Goal: Task Accomplishment & Management: Use online tool/utility

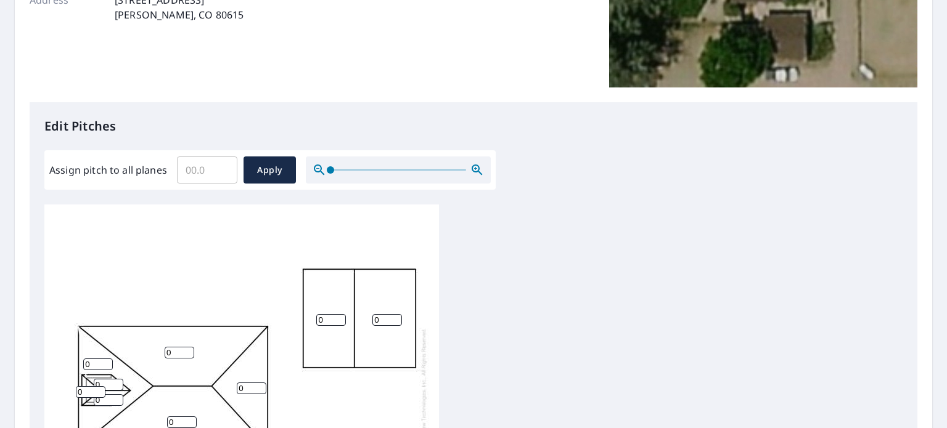
scroll to position [399, 0]
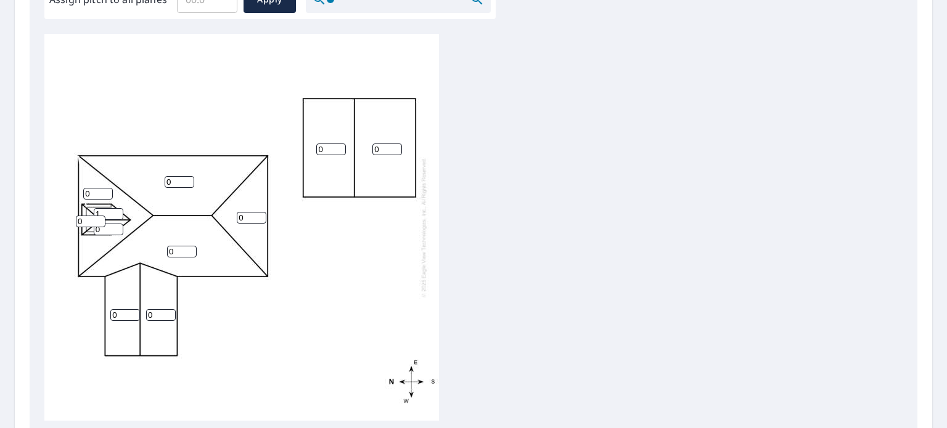
click at [113, 211] on input "1" at bounding box center [109, 214] width 30 height 12
click at [120, 211] on input "2" at bounding box center [109, 214] width 30 height 12
click at [120, 211] on input "3" at bounding box center [109, 214] width 30 height 12
click at [120, 211] on input "4" at bounding box center [109, 214] width 30 height 12
click at [120, 211] on input "5" at bounding box center [109, 214] width 30 height 12
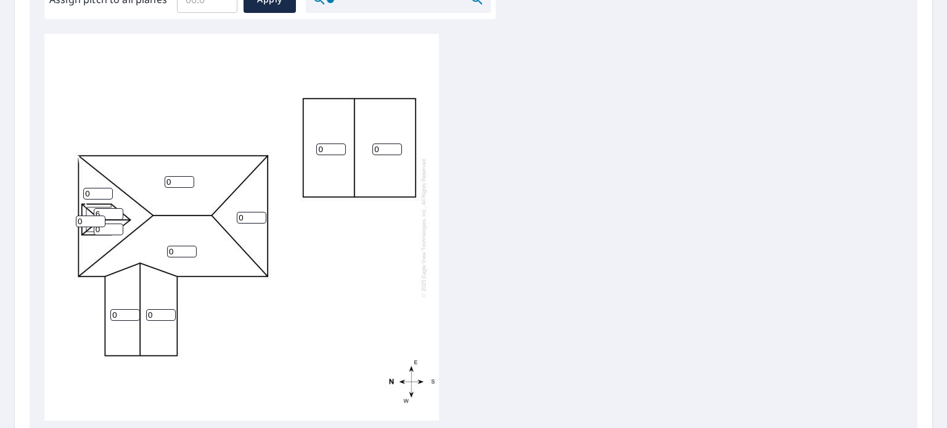
click at [120, 211] on input "6" at bounding box center [109, 214] width 30 height 12
click at [120, 211] on input "7" at bounding box center [109, 214] width 30 height 12
type input "8"
click at [120, 211] on input "8" at bounding box center [109, 214] width 30 height 12
click at [116, 229] on input "0" at bounding box center [109, 230] width 30 height 12
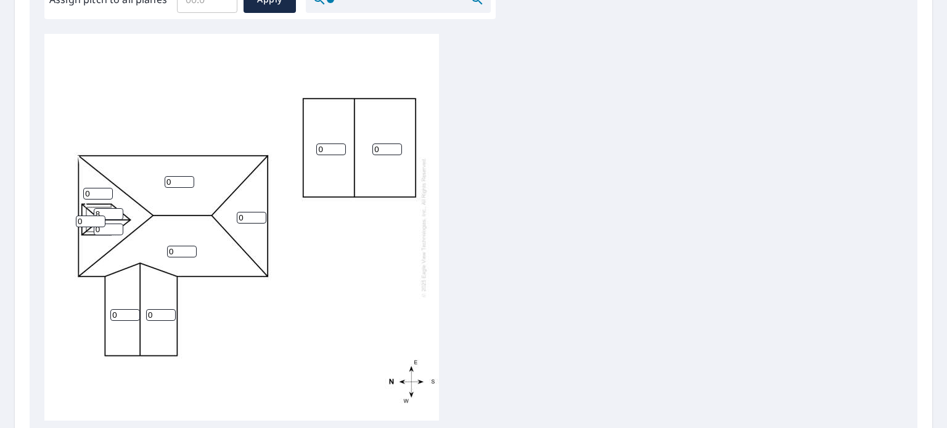
click at [116, 229] on input "0" at bounding box center [109, 230] width 30 height 12
click at [116, 226] on input "1" at bounding box center [109, 230] width 30 height 12
click at [116, 226] on input "2" at bounding box center [109, 230] width 30 height 12
click at [116, 226] on input "3" at bounding box center [109, 230] width 30 height 12
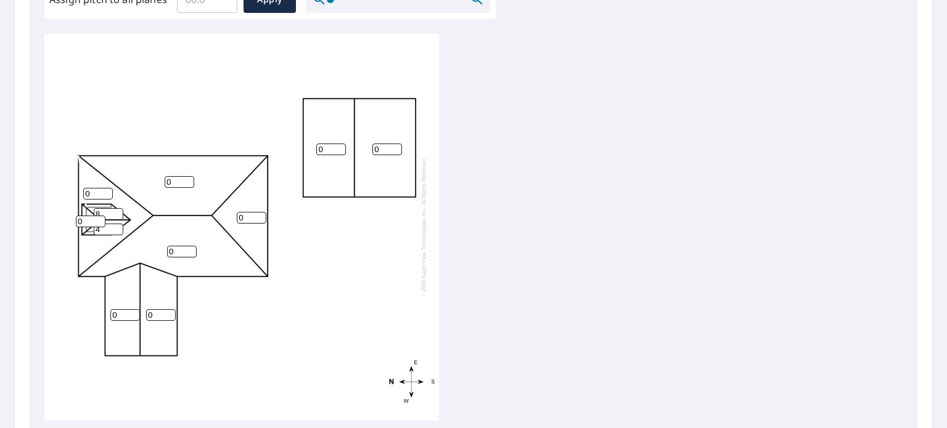
click at [116, 226] on input "4" at bounding box center [109, 230] width 30 height 12
click at [116, 226] on input "5" at bounding box center [109, 230] width 30 height 12
click at [116, 226] on input "6" at bounding box center [109, 230] width 30 height 12
click at [116, 226] on input "7" at bounding box center [109, 230] width 30 height 12
type input "8"
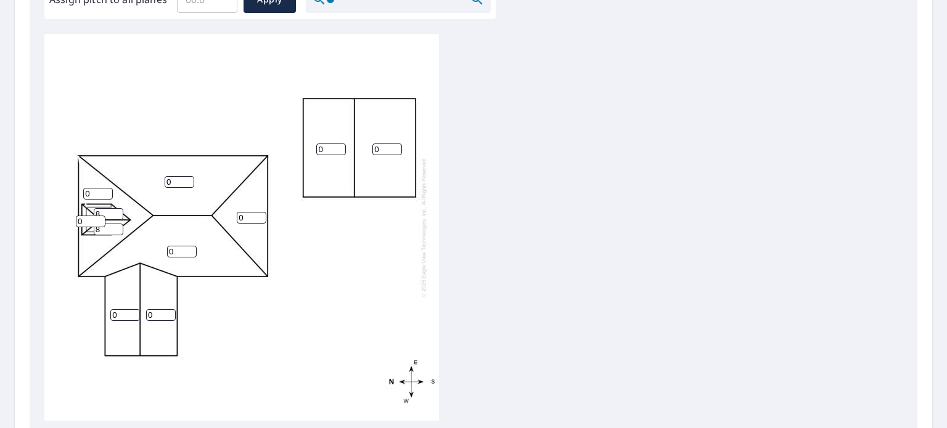
click at [116, 226] on input "8" at bounding box center [109, 230] width 30 height 12
click at [99, 219] on input "1" at bounding box center [91, 222] width 30 height 12
click at [99, 219] on input "2" at bounding box center [91, 222] width 30 height 12
click at [99, 219] on input "3" at bounding box center [91, 222] width 30 height 12
click at [99, 219] on input "4" at bounding box center [91, 222] width 30 height 12
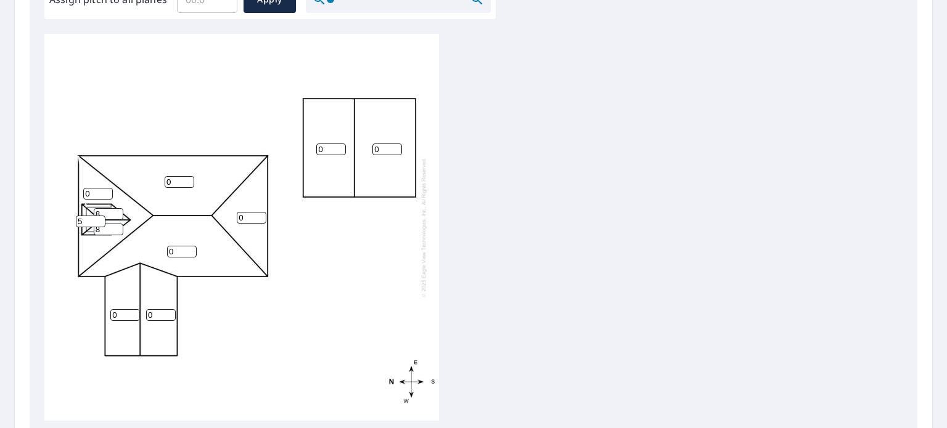
click at [99, 219] on input "5" at bounding box center [91, 222] width 30 height 12
click at [99, 219] on input "6" at bounding box center [91, 222] width 30 height 12
click at [99, 219] on input "7" at bounding box center [91, 222] width 30 height 12
type input "8"
click at [99, 219] on input "8" at bounding box center [91, 222] width 30 height 12
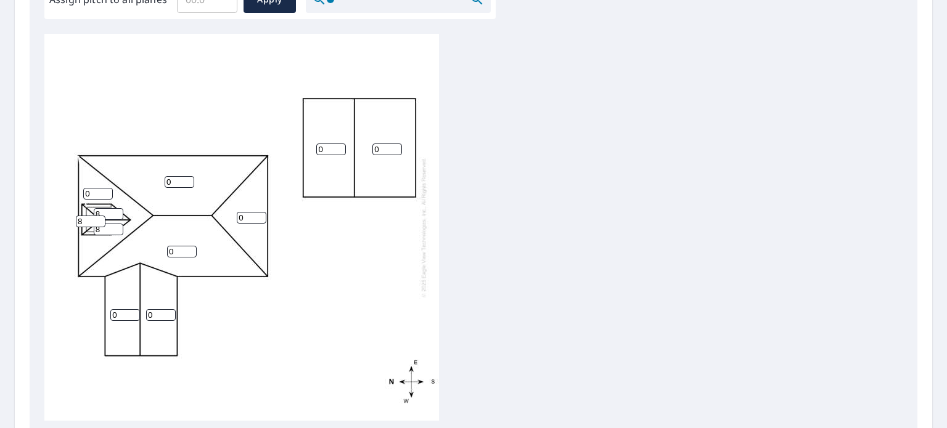
click at [94, 188] on input "0" at bounding box center [98, 194] width 30 height 12
type input "6"
click at [177, 180] on input "0" at bounding box center [180, 182] width 30 height 12
type input "6"
type input "1"
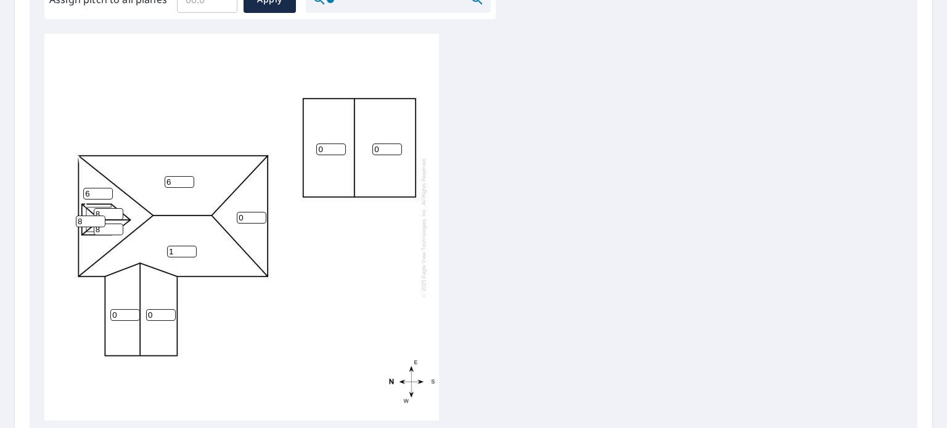
click at [185, 247] on input "1" at bounding box center [182, 252] width 30 height 12
type input "6"
click at [245, 219] on input "0" at bounding box center [252, 218] width 30 height 12
type input "6"
click at [121, 313] on input "0" at bounding box center [125, 315] width 30 height 12
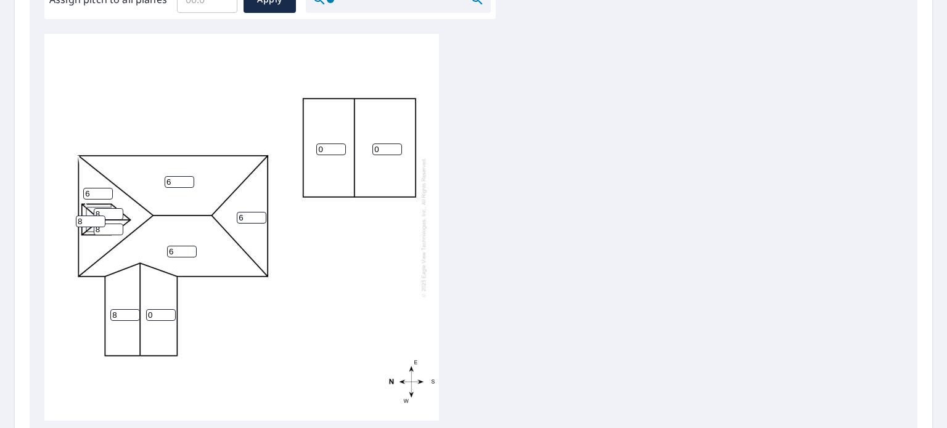
type input "8"
click at [158, 312] on input "0" at bounding box center [161, 315] width 30 height 12
type input "8"
click at [324, 152] on input "0" at bounding box center [331, 150] width 30 height 12
type input "6"
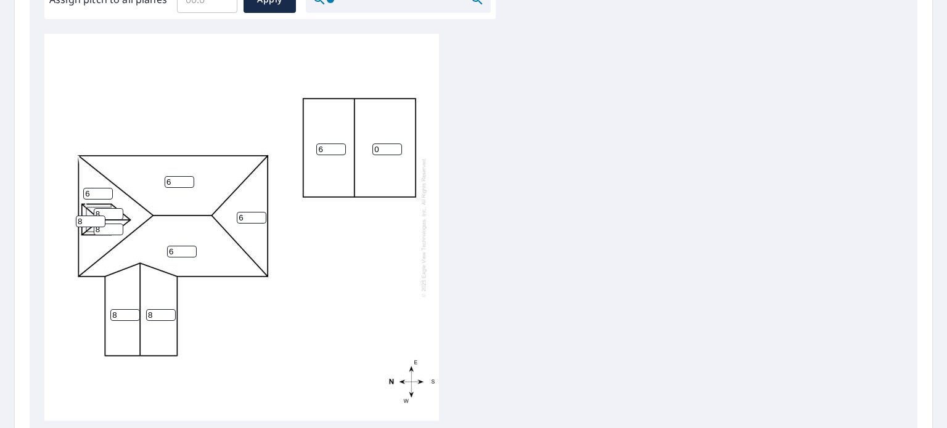
click at [382, 145] on input "0" at bounding box center [387, 150] width 30 height 12
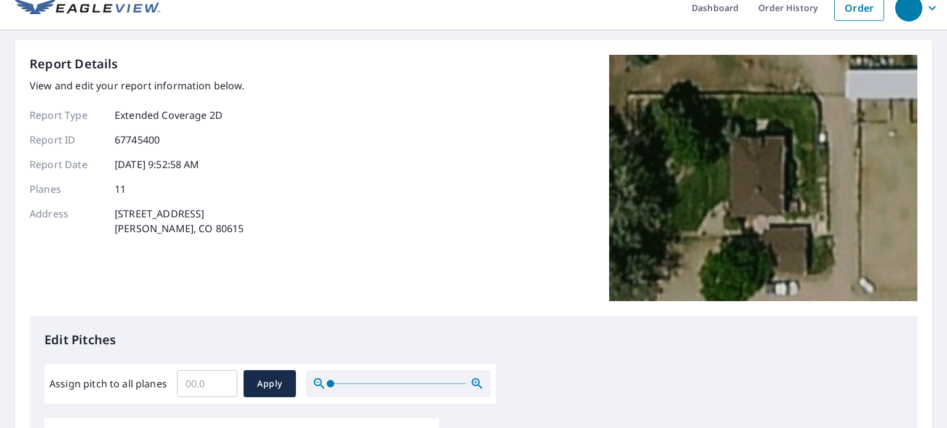
scroll to position [547, 0]
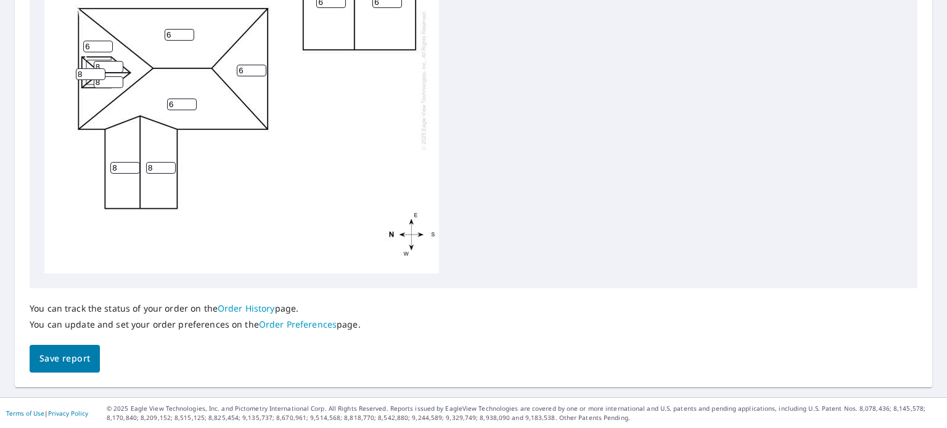
type input "6"
click at [69, 360] on span "Save report" at bounding box center [64, 358] width 51 height 15
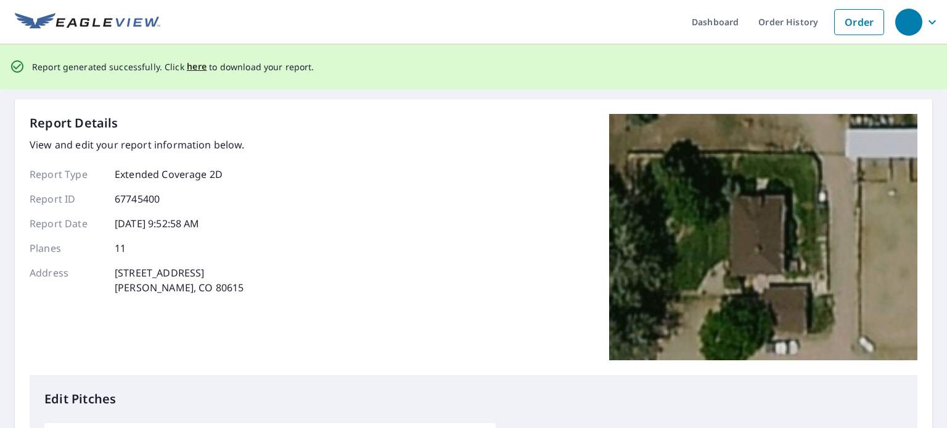
scroll to position [0, 0]
click at [191, 69] on span "here" at bounding box center [197, 67] width 20 height 15
